Goal: Task Accomplishment & Management: Manage account settings

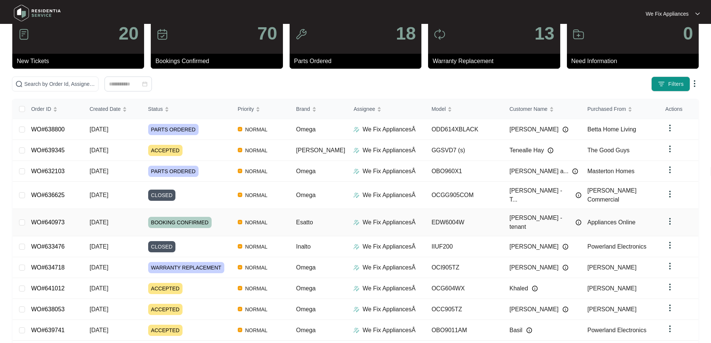
scroll to position [47, 0]
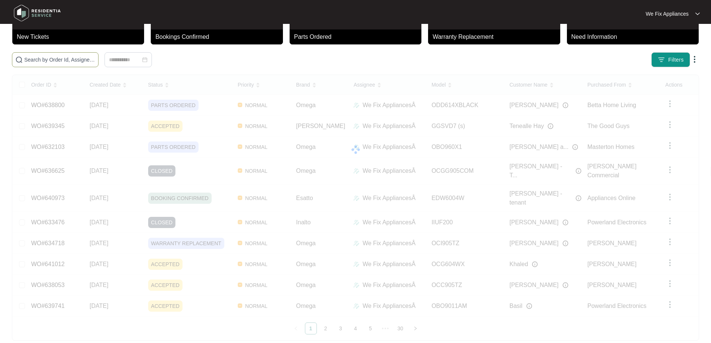
paste input "639345"
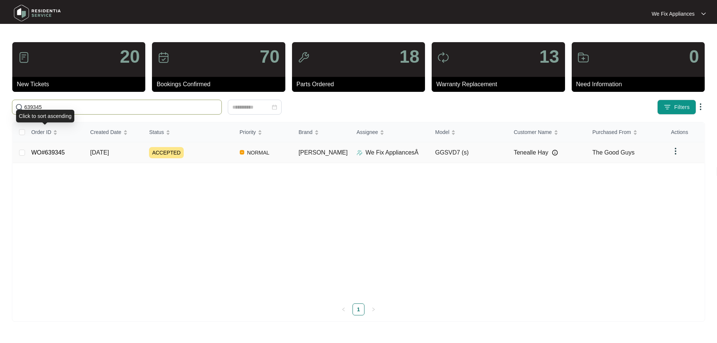
type input "639345"
click at [43, 149] on link "WO#639345" at bounding box center [48, 152] width 34 height 6
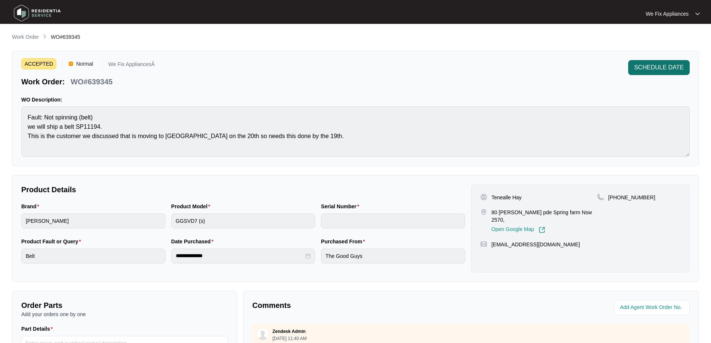
click at [650, 68] on span "SCHEDULE DATE" at bounding box center [659, 67] width 50 height 9
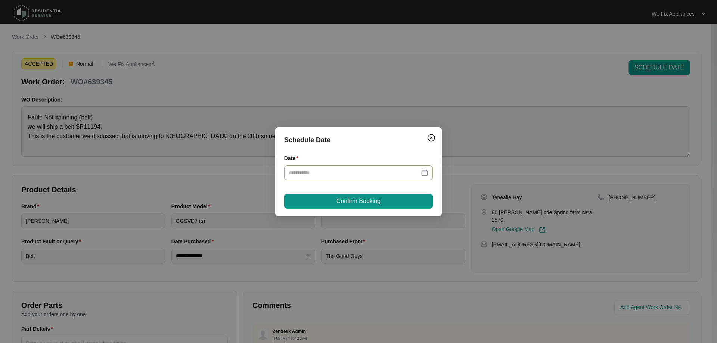
click at [389, 169] on input "Date" at bounding box center [354, 173] width 131 height 8
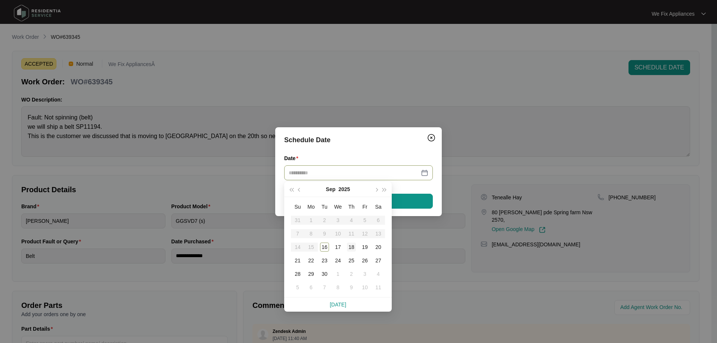
type input "**********"
click at [350, 248] on div "18" at bounding box center [351, 247] width 9 height 9
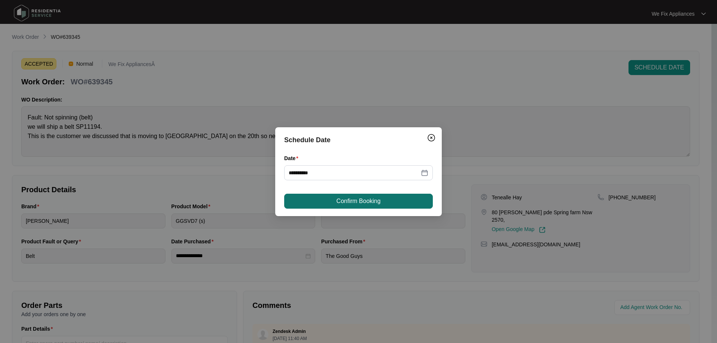
click at [357, 204] on span "Confirm Booking" at bounding box center [358, 201] width 44 height 9
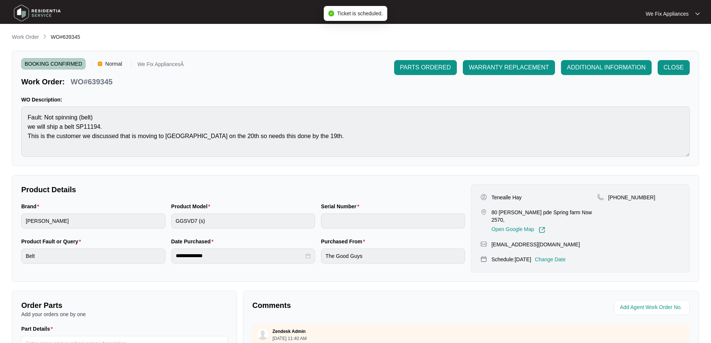
click at [48, 13] on img at bounding box center [37, 13] width 52 height 22
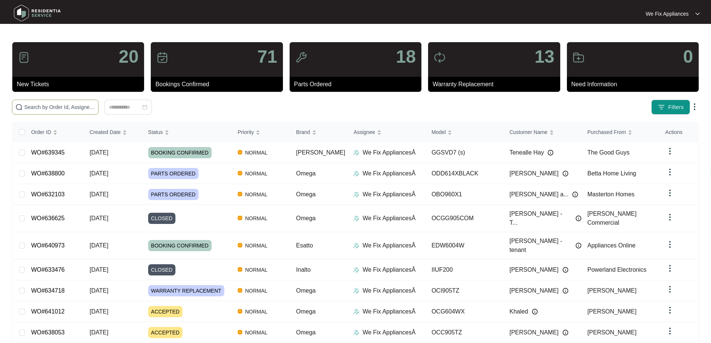
paste input "632103"
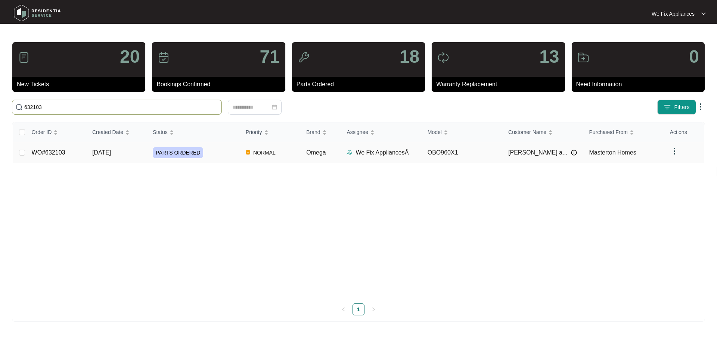
type input "632103"
click at [56, 153] on link "WO#632103" at bounding box center [49, 152] width 34 height 6
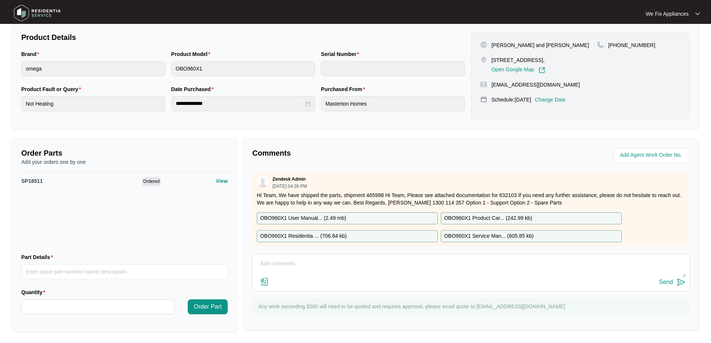
scroll to position [316, 0]
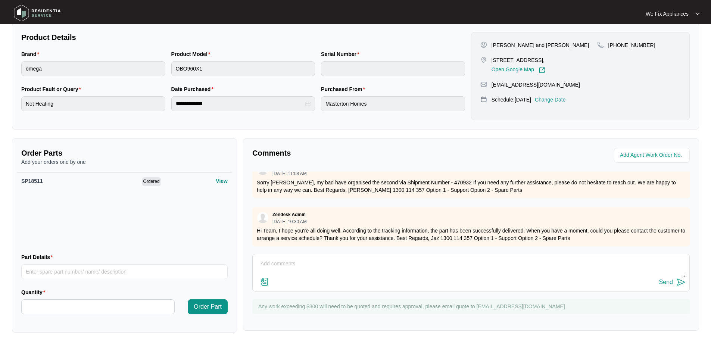
click at [37, 8] on img at bounding box center [37, 13] width 52 height 22
